Goal: Task Accomplishment & Management: Manage account settings

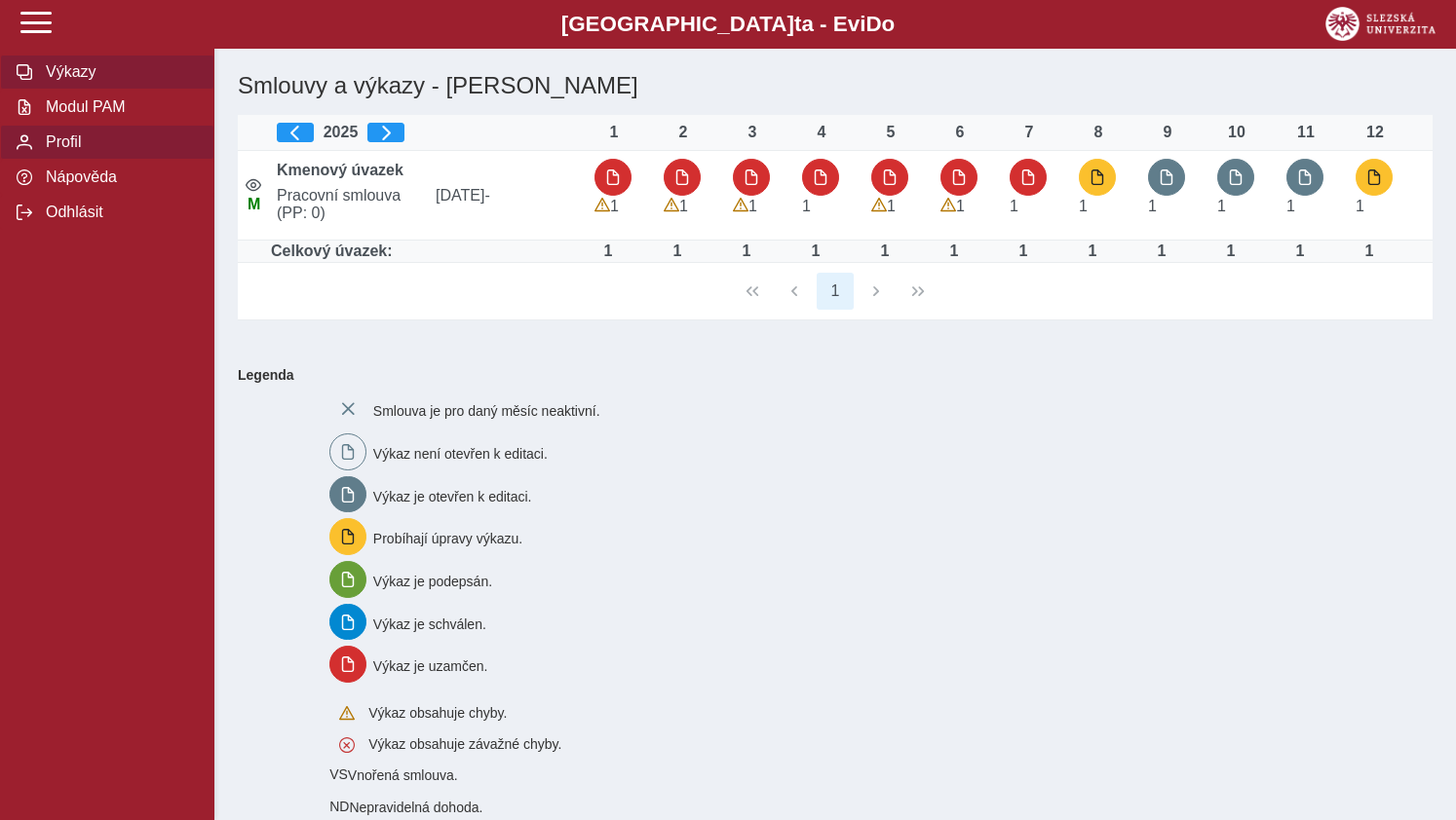
click at [58, 151] on span "Profil" at bounding box center [119, 142] width 158 height 18
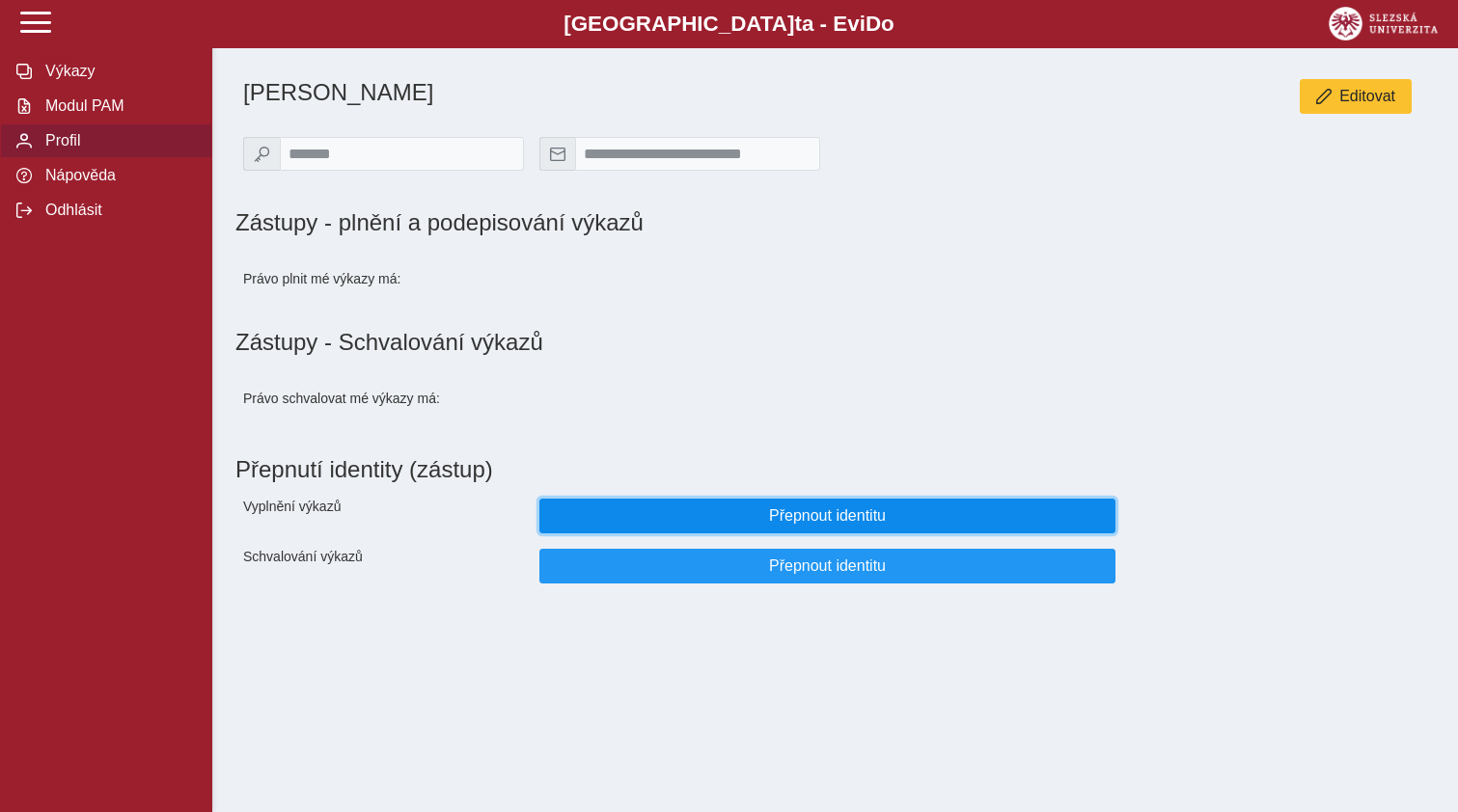
click at [812, 533] on button "Přepnout identitu" at bounding box center [827, 517] width 576 height 35
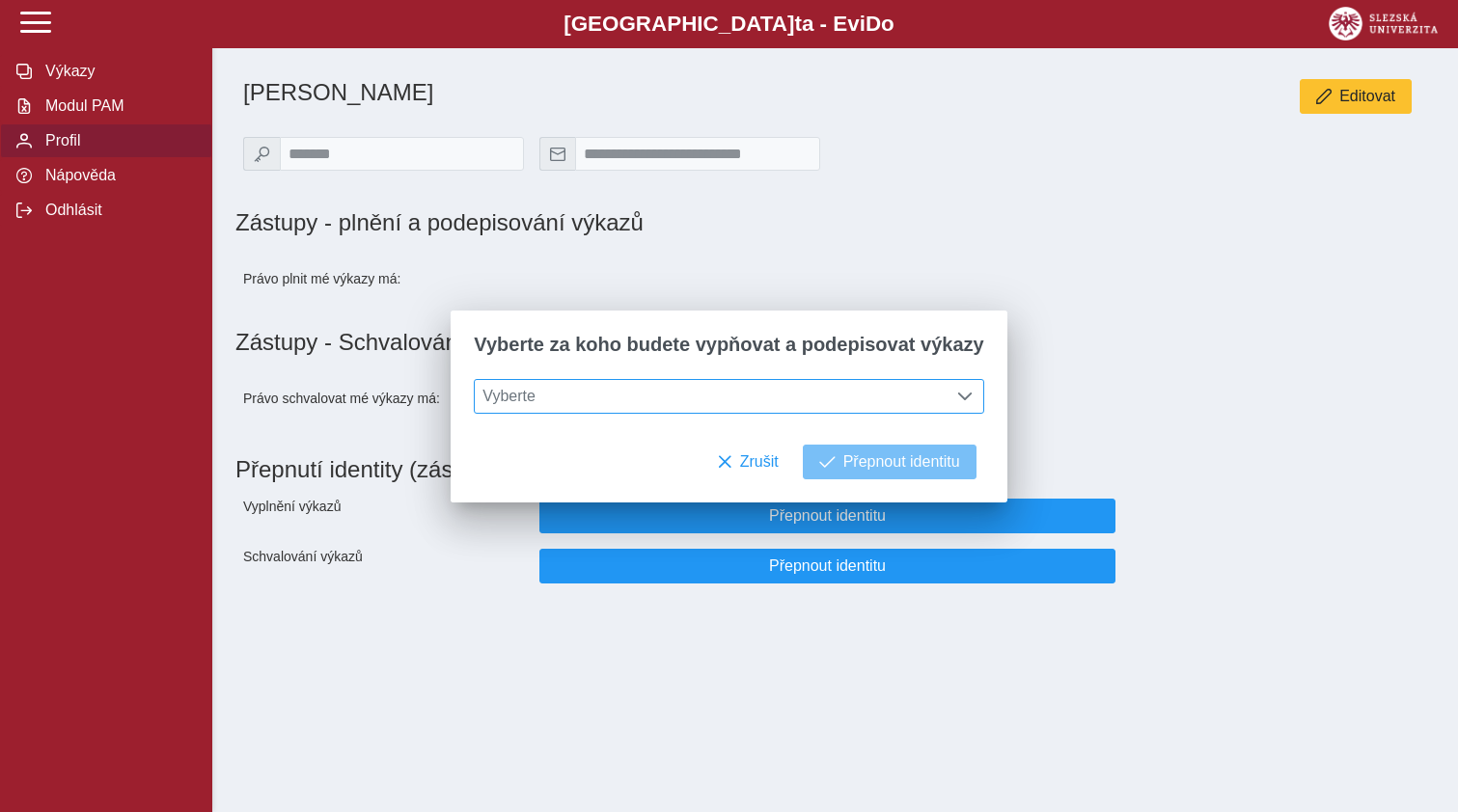
click at [957, 396] on span at bounding box center [965, 397] width 15 height 15
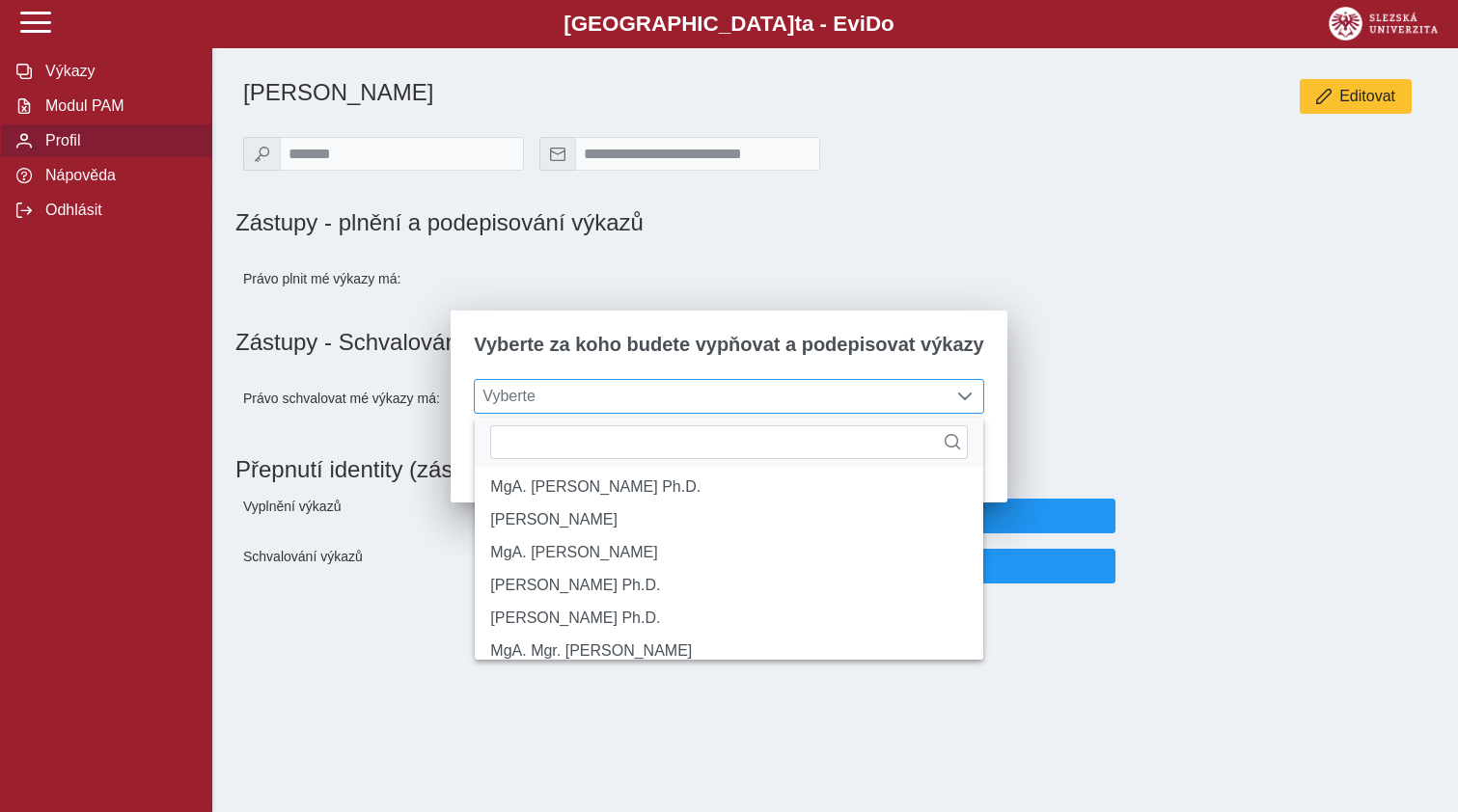
scroll to position [222, 0]
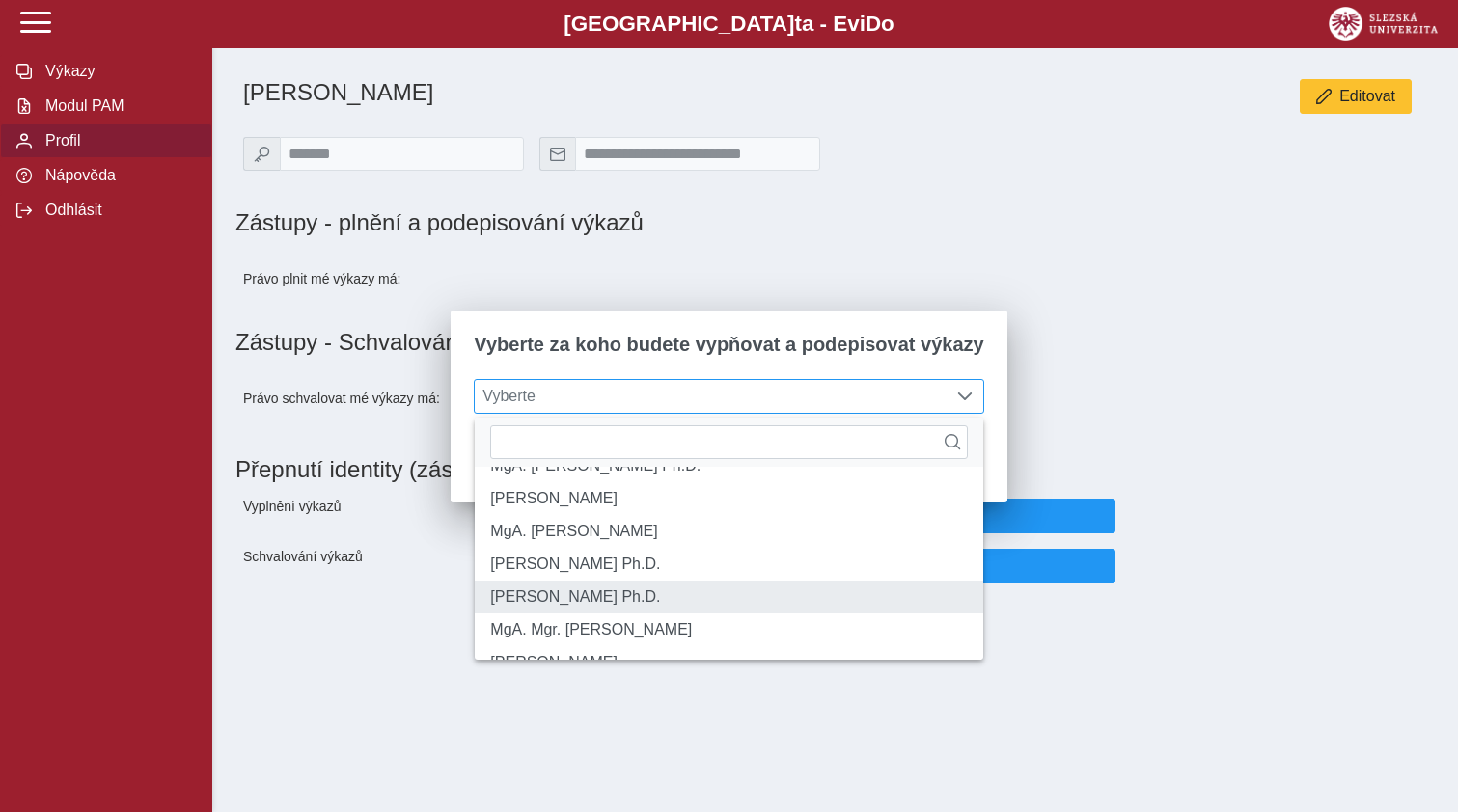
click at [679, 613] on li "[PERSON_NAME] Ph.D." at bounding box center [728, 597] width 507 height 33
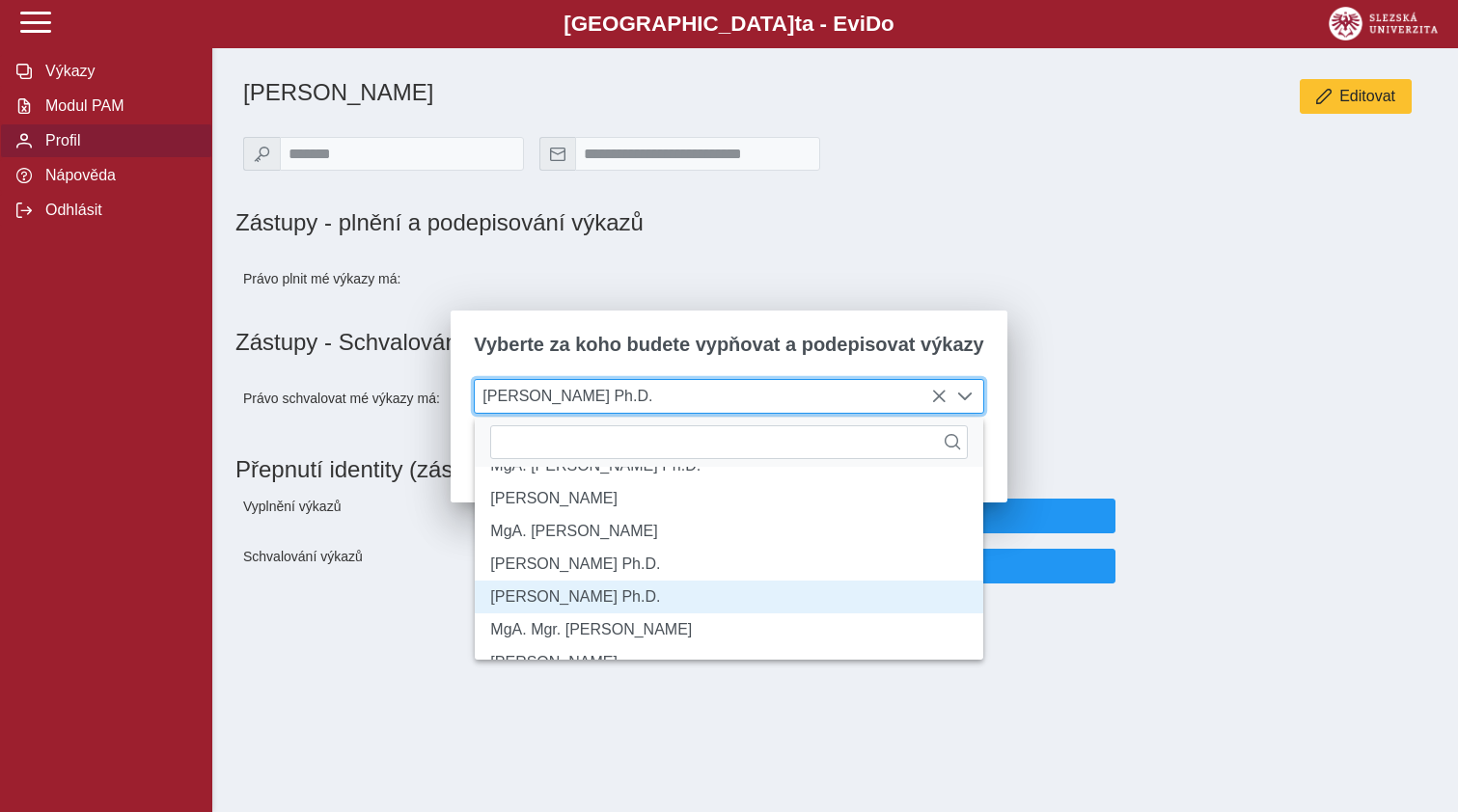
scroll to position [11, 79]
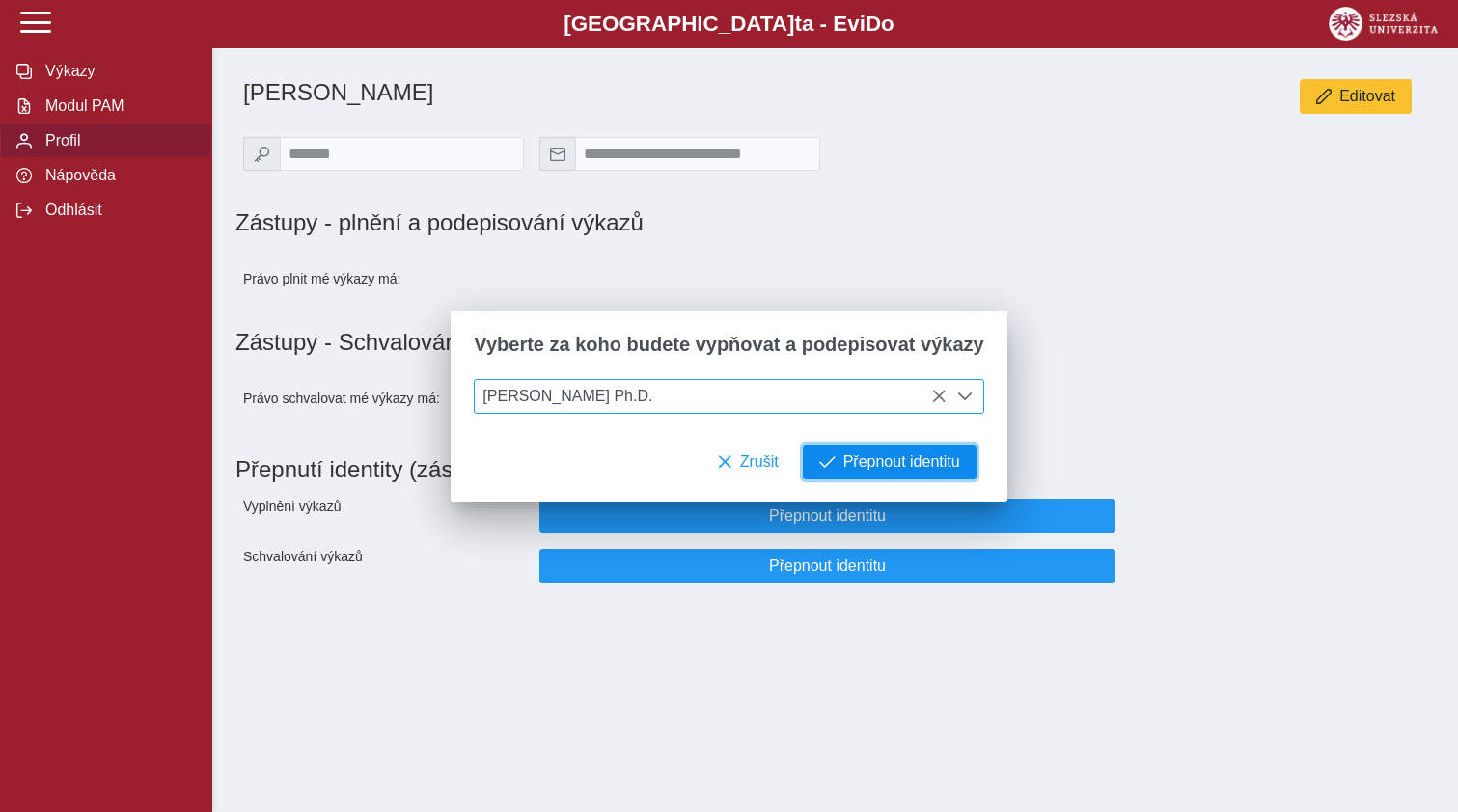
click at [843, 466] on span "Přepnout identitu" at bounding box center [901, 462] width 117 height 17
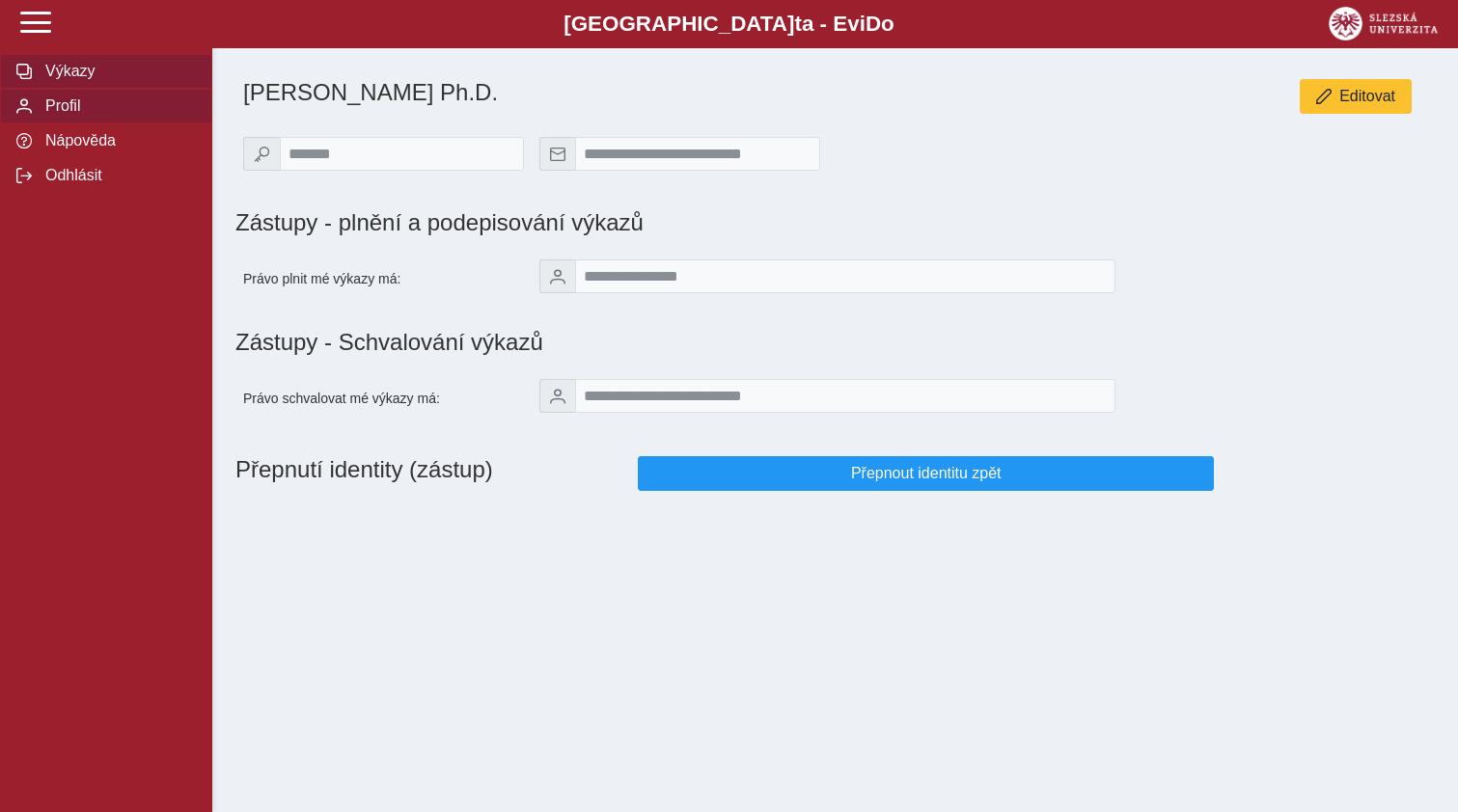
click at [67, 80] on span "Výkazy" at bounding box center [118, 71] width 156 height 17
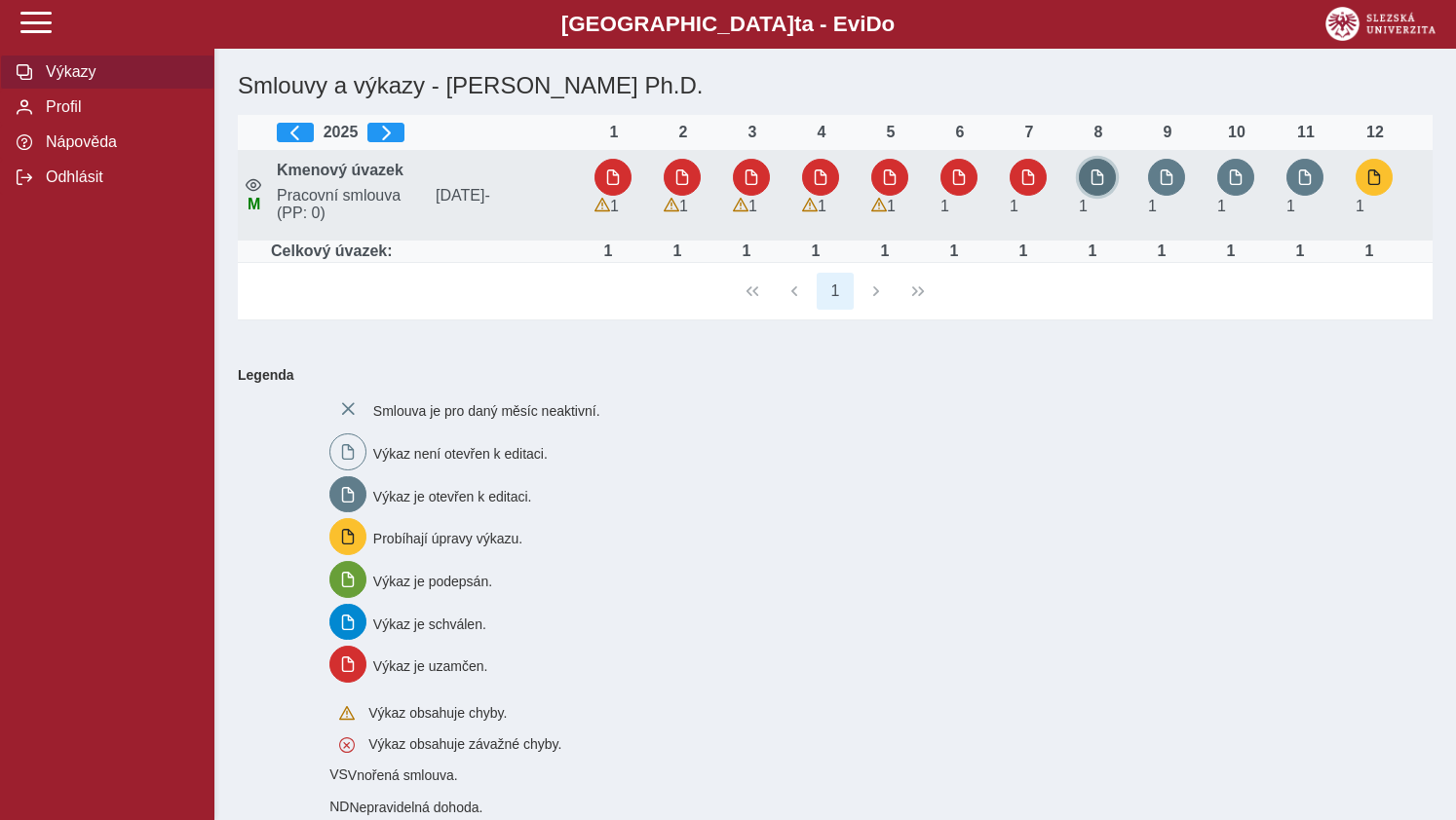
click at [1092, 176] on span "button" at bounding box center [1097, 177] width 16 height 16
